Goal: Task Accomplishment & Management: Use online tool/utility

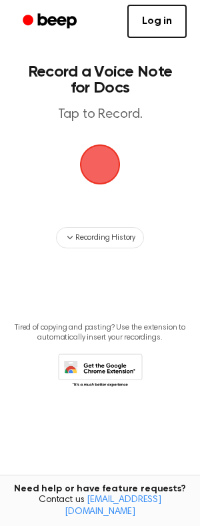
click at [113, 168] on span "button" at bounding box center [99, 164] width 53 height 53
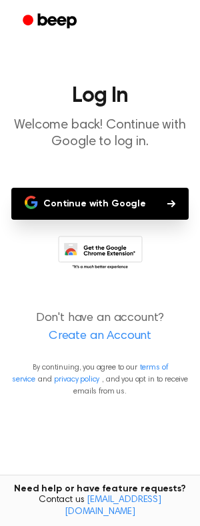
click at [122, 202] on button "Continue with Google" at bounding box center [99, 204] width 177 height 32
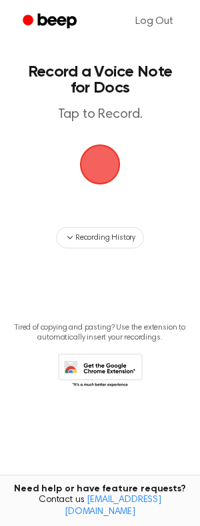
click at [83, 160] on span "button" at bounding box center [100, 164] width 56 height 56
click at [95, 153] on span "button" at bounding box center [100, 164] width 48 height 48
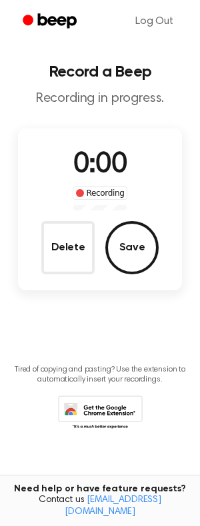
click at [97, 163] on span "0:00" at bounding box center [99, 165] width 53 height 28
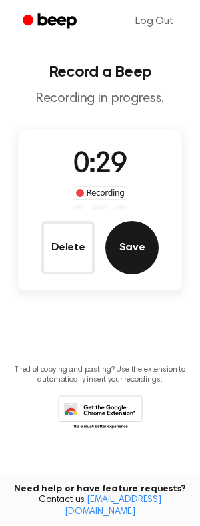
click at [130, 244] on button "Save" at bounding box center [131, 247] width 53 height 53
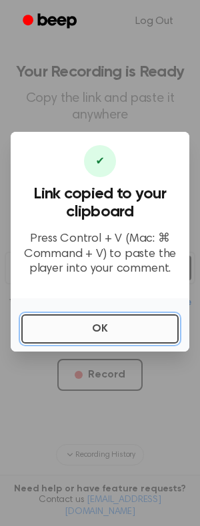
click at [117, 327] on button "OK" at bounding box center [99, 328] width 157 height 29
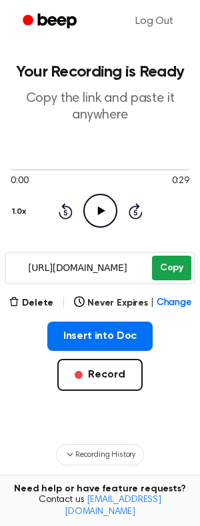
click at [164, 272] on button "Copy" at bounding box center [171, 268] width 39 height 25
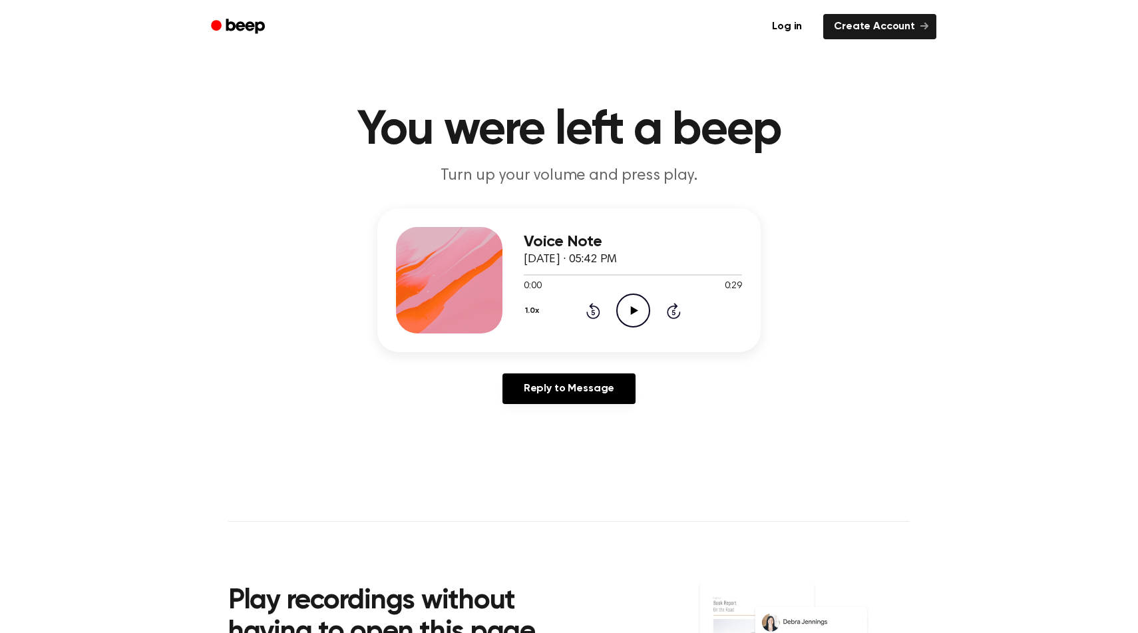
click at [626, 316] on icon "Play Audio" at bounding box center [633, 311] width 34 height 34
drag, startPoint x: 577, startPoint y: 277, endPoint x: 372, endPoint y: 270, distance: 205.2
click at [372, 270] on div "Voice Note October 9, 2025 · 05:42 PM 0:08 0:29 Your browser does not support t…" at bounding box center [569, 311] width 1106 height 206
click at [604, 310] on div "1.0x Rewind 5 seconds Pause Audio Skip 5 seconds" at bounding box center [633, 311] width 218 height 34
drag, startPoint x: 596, startPoint y: 270, endPoint x: 468, endPoint y: 283, distance: 128.5
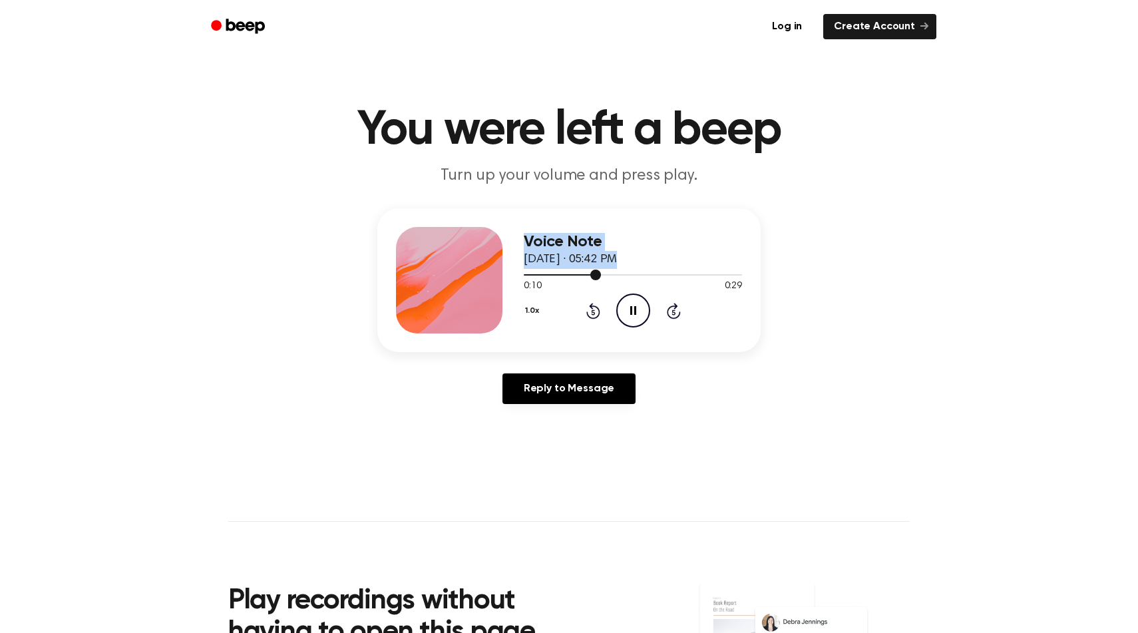
click at [468, 283] on div "Voice Note October 9, 2025 · 05:42 PM 0:10 0:29 Your browser does not support t…" at bounding box center [568, 280] width 383 height 144
click at [567, 275] on div at bounding box center [564, 274] width 81 height 1
drag, startPoint x: 569, startPoint y: 270, endPoint x: 489, endPoint y: 266, distance: 80.6
click at [489, 266] on div "Voice Note October 9, 2025 · 05:42 PM 0:06 0:29 Your browser does not support t…" at bounding box center [568, 280] width 383 height 144
click at [543, 274] on div at bounding box center [552, 274] width 57 height 1
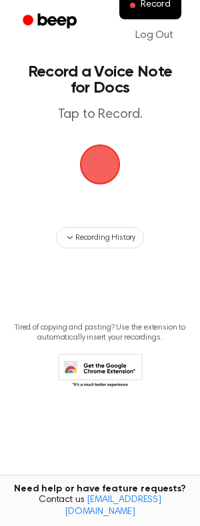
click at [109, 175] on span "button" at bounding box center [100, 164] width 41 height 41
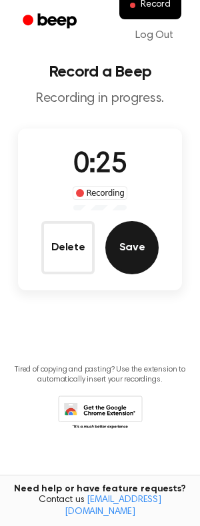
click at [121, 254] on button "Save" at bounding box center [131, 247] width 53 height 53
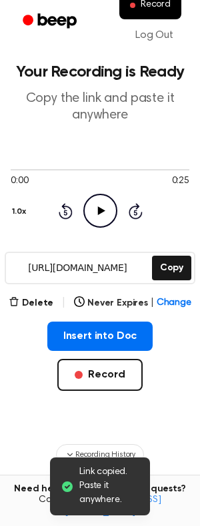
click at [97, 203] on icon "Play Audio" at bounding box center [100, 211] width 34 height 34
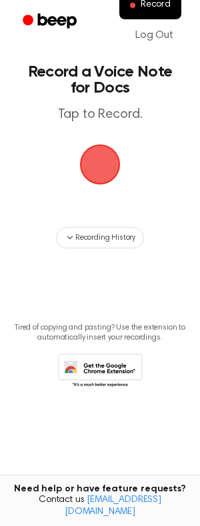
click at [101, 167] on span "button" at bounding box center [100, 164] width 64 height 64
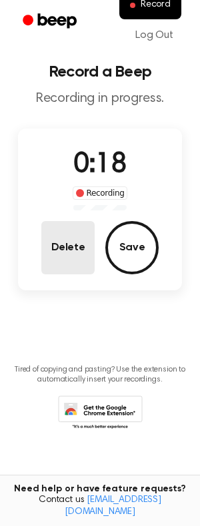
click at [66, 242] on button "Delete" at bounding box center [67, 247] width 53 height 53
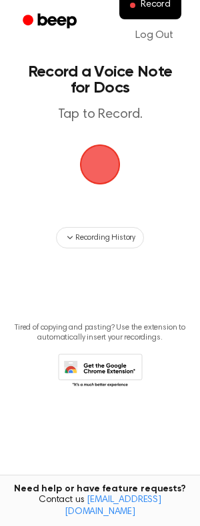
click at [108, 158] on span "button" at bounding box center [100, 164] width 75 height 75
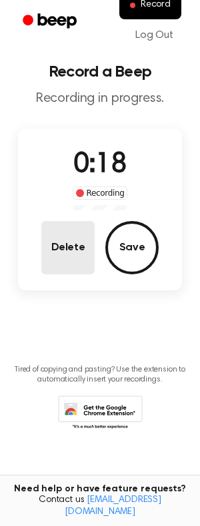
click at [92, 240] on button "Delete" at bounding box center [67, 247] width 53 height 53
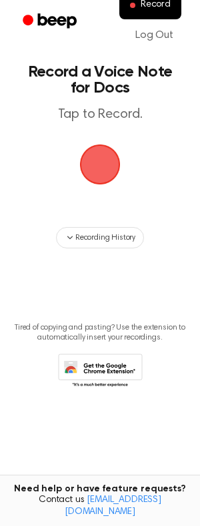
click at [109, 164] on span "button" at bounding box center [100, 164] width 75 height 75
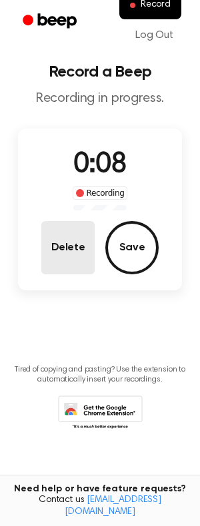
click at [77, 250] on button "Delete" at bounding box center [67, 247] width 53 height 53
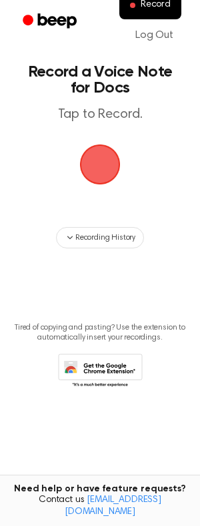
click at [111, 150] on span "button" at bounding box center [100, 164] width 75 height 75
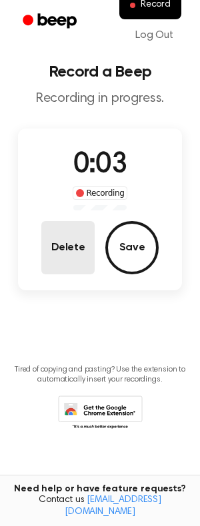
click at [56, 252] on button "Delete" at bounding box center [67, 247] width 53 height 53
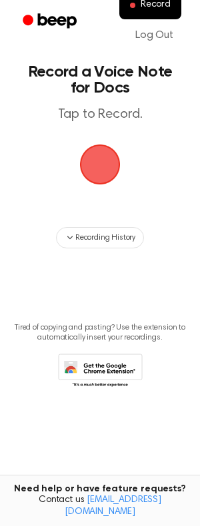
click at [99, 164] on span "button" at bounding box center [100, 164] width 75 height 75
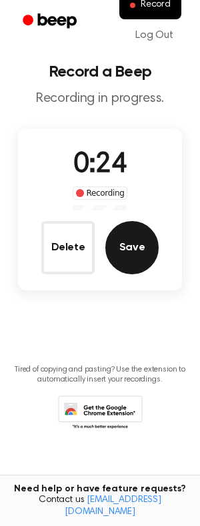
click at [133, 246] on button "Save" at bounding box center [131, 247] width 53 height 53
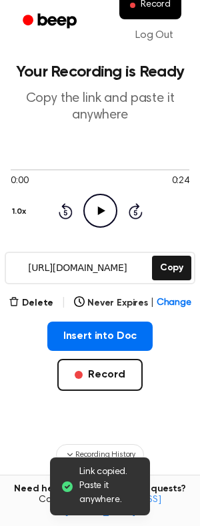
click at [98, 210] on icon at bounding box center [100, 210] width 7 height 9
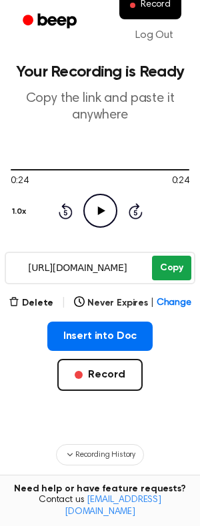
click at [167, 259] on button "Copy" at bounding box center [171, 268] width 39 height 25
